Goal: Information Seeking & Learning: Learn about a topic

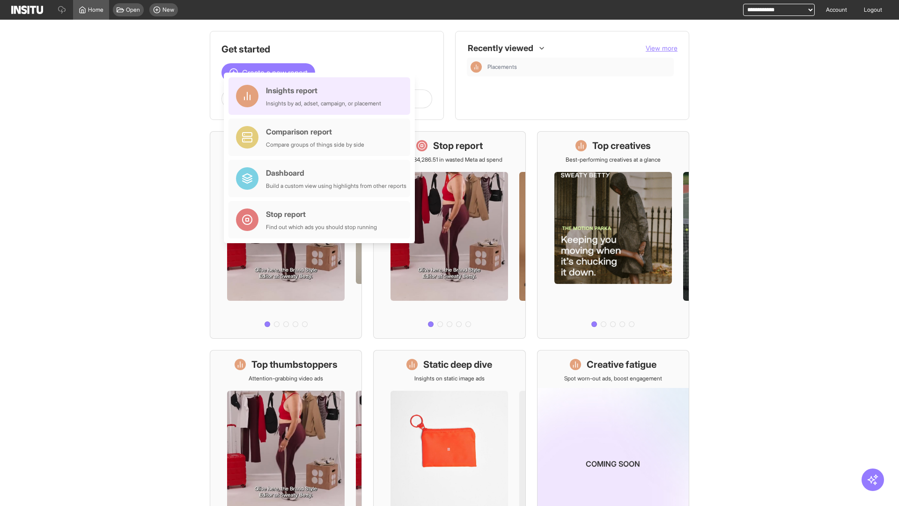
click at [322, 96] on div "Insights report Insights by ad, adset, campaign, or placement" at bounding box center [323, 96] width 115 height 22
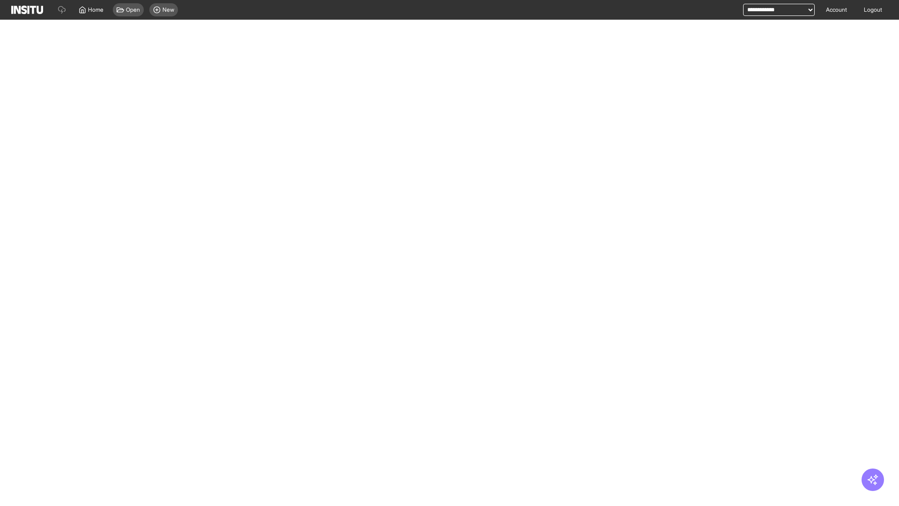
select select "**"
